Goal: Task Accomplishment & Management: Manage account settings

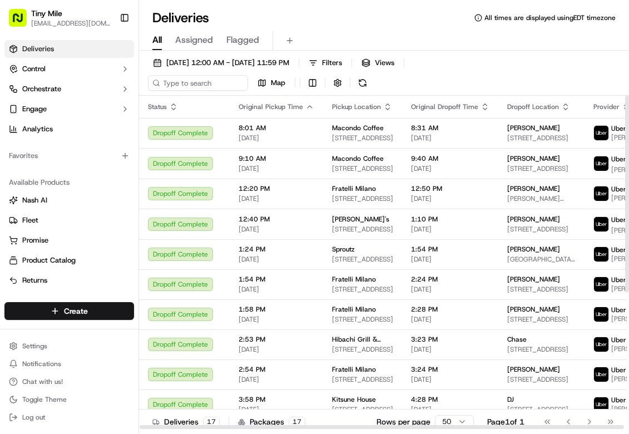
click at [305, 108] on icon "button" at bounding box center [309, 106] width 9 height 9
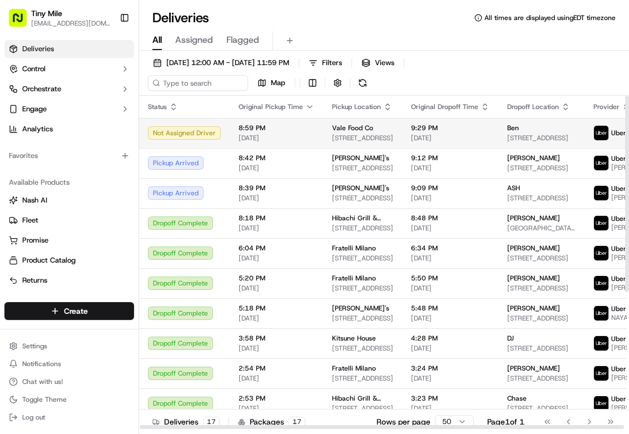
click at [199, 135] on div "Not Assigned Driver" at bounding box center [184, 132] width 73 height 13
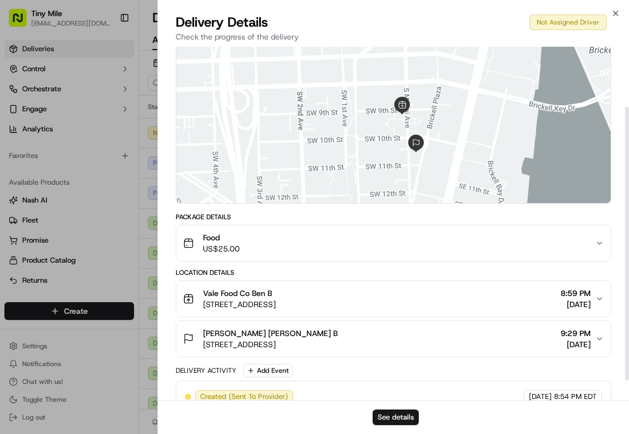
scroll to position [103, 0]
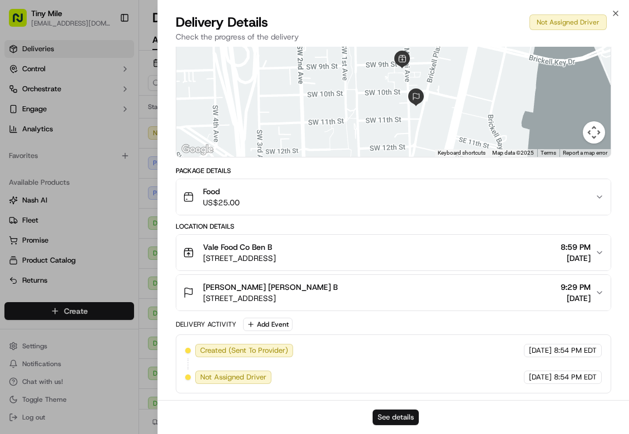
click at [399, 411] on button "See details" at bounding box center [396, 417] width 46 height 16
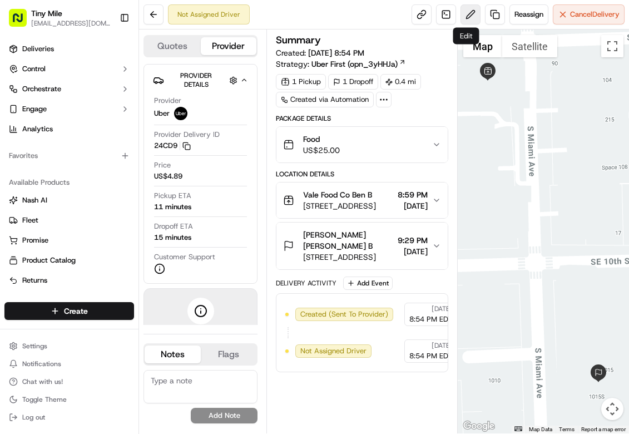
click at [461, 18] on button at bounding box center [471, 14] width 20 height 20
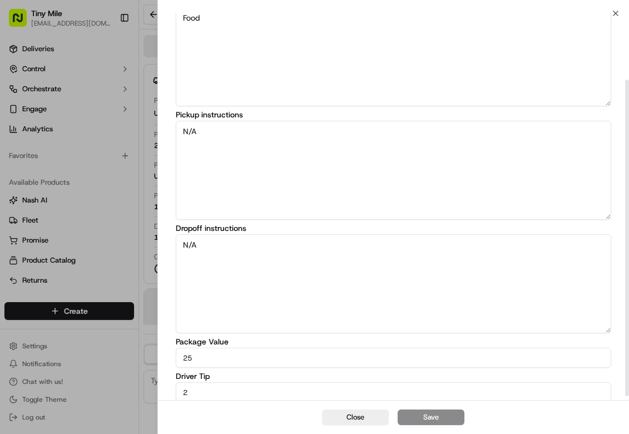
scroll to position [86, 0]
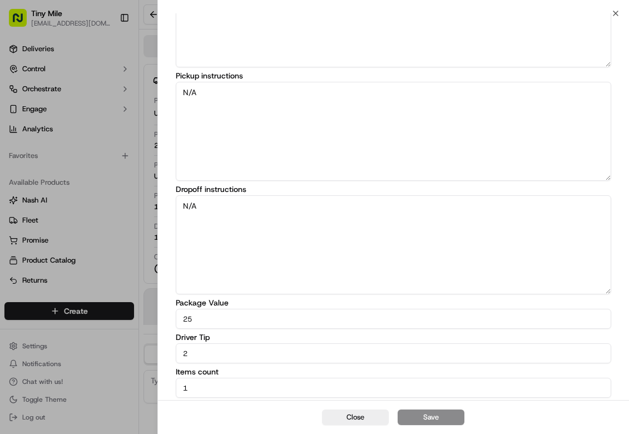
drag, startPoint x: 221, startPoint y: 351, endPoint x: 111, endPoint y: 358, distance: 110.4
click at [111, 358] on body "Tiny Mile veelugtu@gmail.com Toggle Sidebar Deliveries Control Orchestrate Enga…" at bounding box center [314, 217] width 629 height 434
type input "3"
click at [437, 422] on button "Save" at bounding box center [431, 417] width 67 height 16
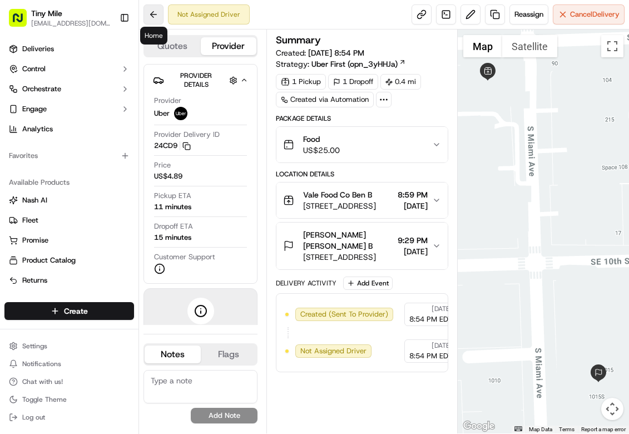
click at [160, 15] on button at bounding box center [154, 14] width 20 height 20
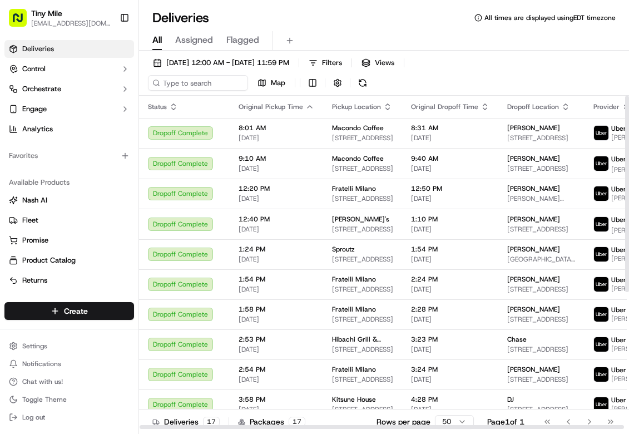
click at [445, 15] on div "Deliveries All times are displayed using EDT timezone" at bounding box center [384, 18] width 490 height 18
click at [307, 103] on icon "button" at bounding box center [309, 106] width 9 height 9
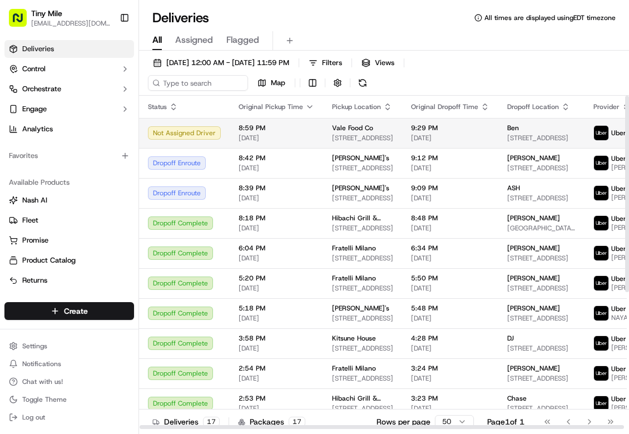
click at [294, 132] on span "8:59 PM" at bounding box center [277, 128] width 76 height 9
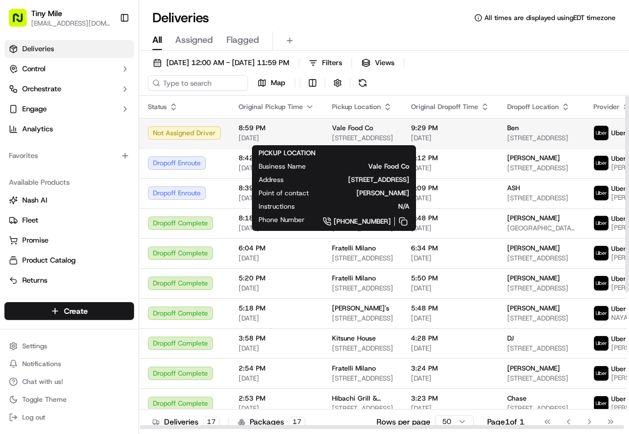
click at [343, 130] on span "Vale Food Co" at bounding box center [352, 128] width 41 height 9
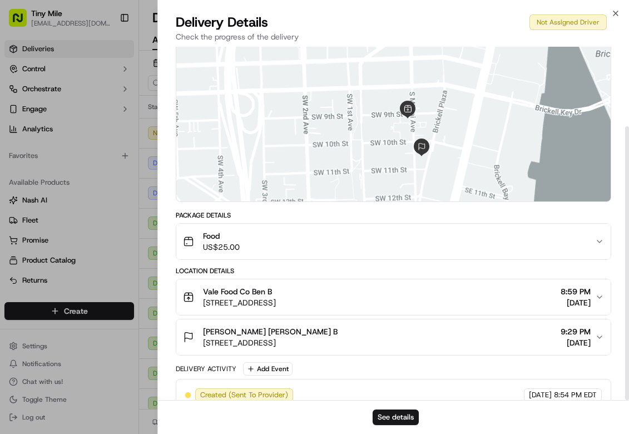
scroll to position [103, 0]
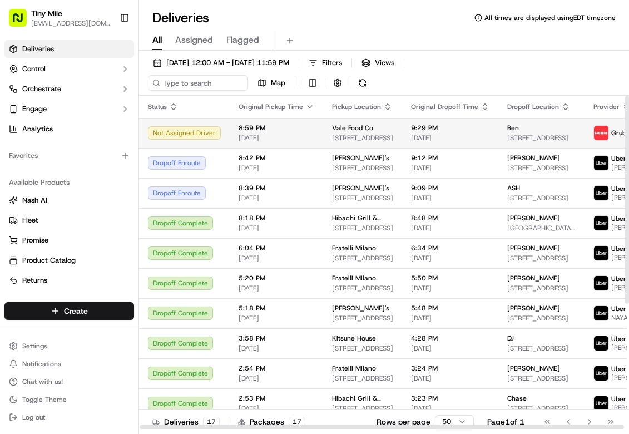
click at [441, 127] on span "9:29 PM" at bounding box center [450, 128] width 78 height 9
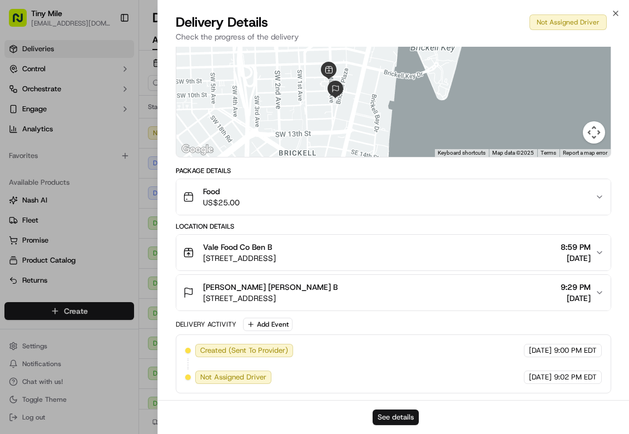
click at [401, 411] on button "See details" at bounding box center [396, 417] width 46 height 16
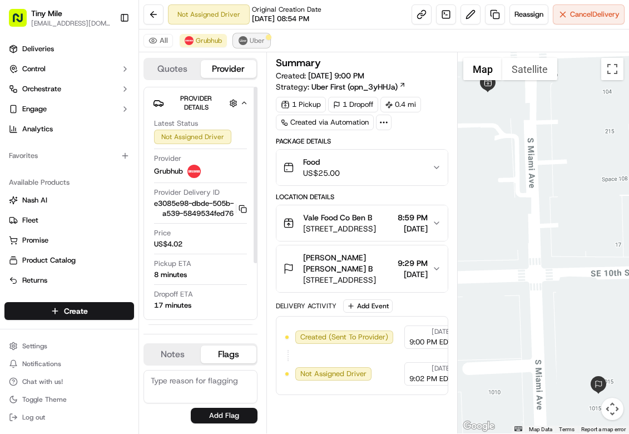
click at [243, 41] on img at bounding box center [243, 40] width 9 height 9
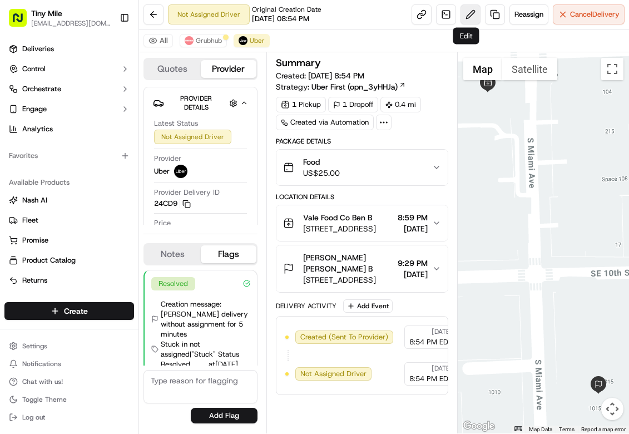
click at [461, 12] on button at bounding box center [471, 14] width 20 height 20
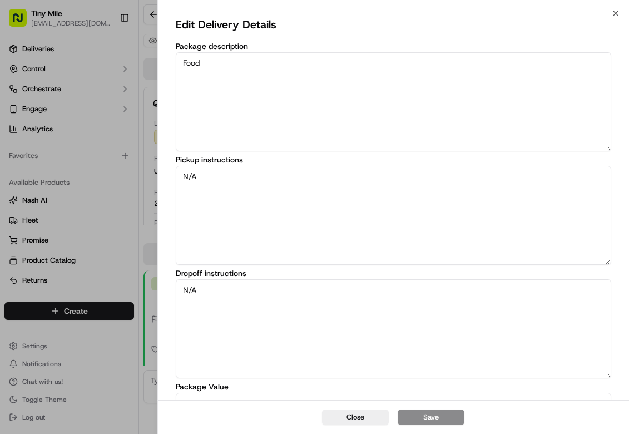
scroll to position [86, 0]
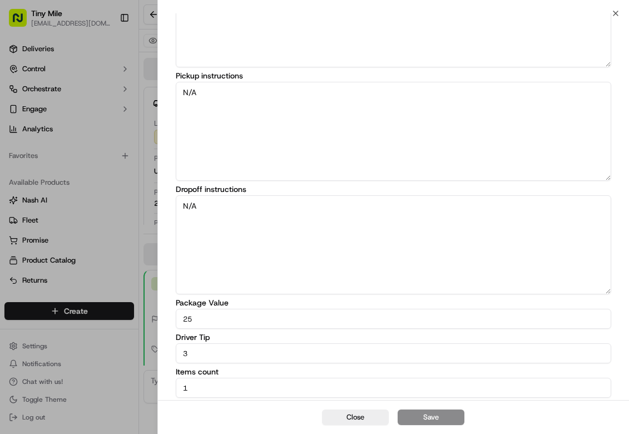
drag, startPoint x: 222, startPoint y: 352, endPoint x: 132, endPoint y: 359, distance: 89.8
click at [132, 359] on body "Tiny Mile veelugtu@gmail.com Toggle Sidebar Deliveries Control Orchestrate Enga…" at bounding box center [314, 217] width 629 height 434
type input "4"
click at [419, 421] on button "Save" at bounding box center [431, 417] width 67 height 16
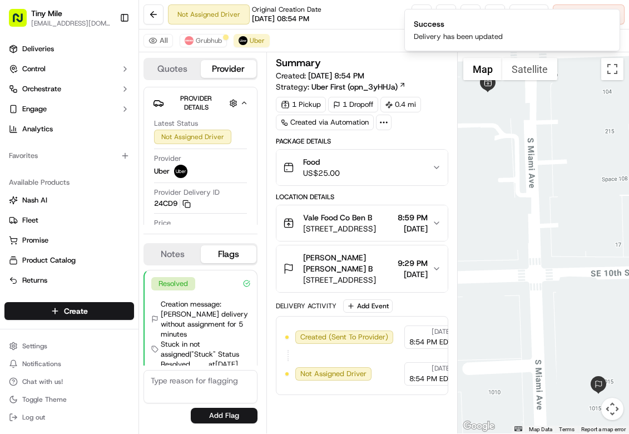
click at [519, 202] on div at bounding box center [543, 242] width 171 height 381
